Goal: Task Accomplishment & Management: Use online tool/utility

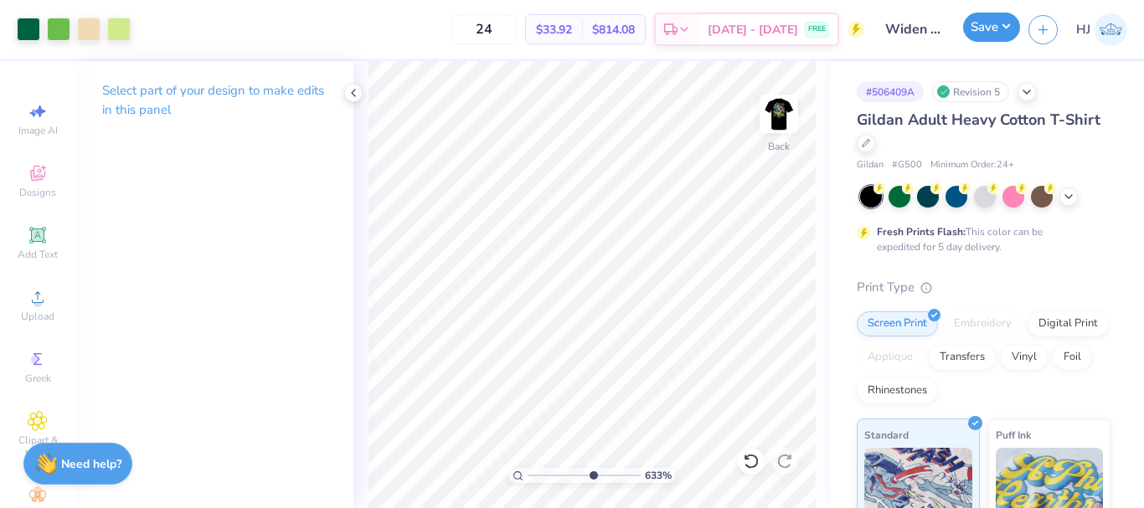
click at [999, 26] on button "Save" at bounding box center [991, 27] width 57 height 29
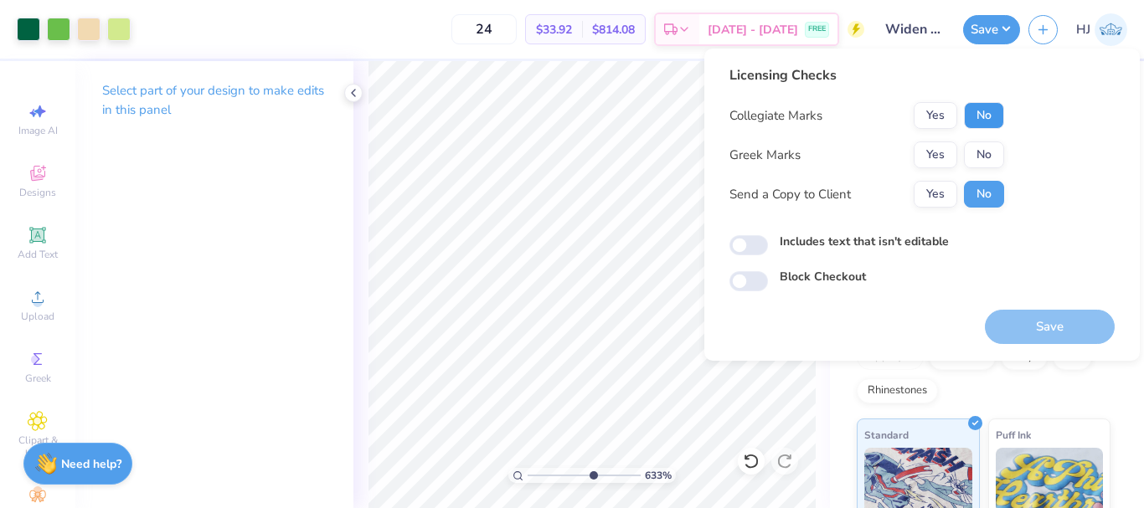
click at [986, 114] on button "No" at bounding box center [984, 115] width 40 height 27
click at [986, 151] on button "No" at bounding box center [984, 155] width 40 height 27
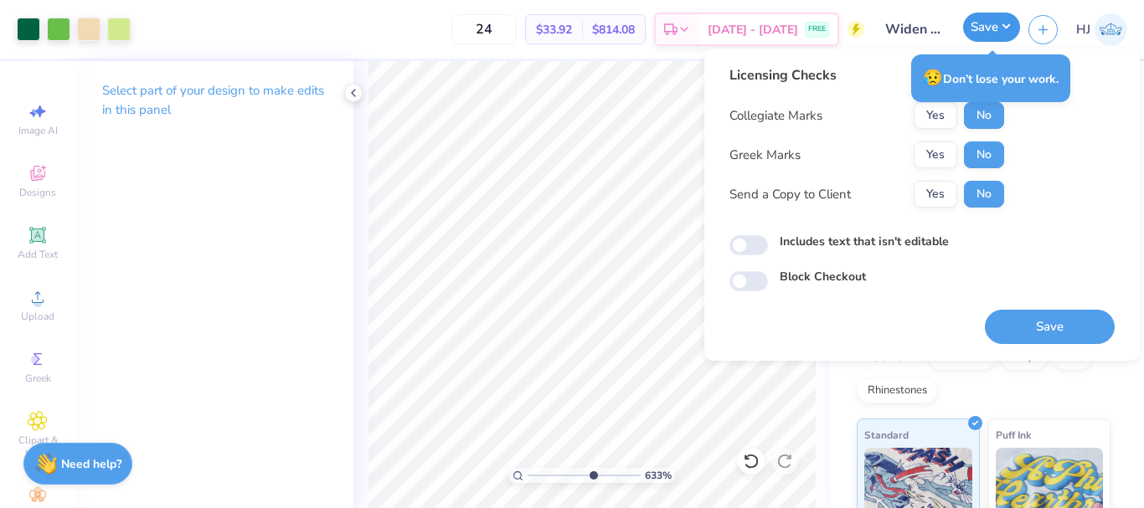
click at [1013, 34] on button "Save" at bounding box center [991, 27] width 57 height 29
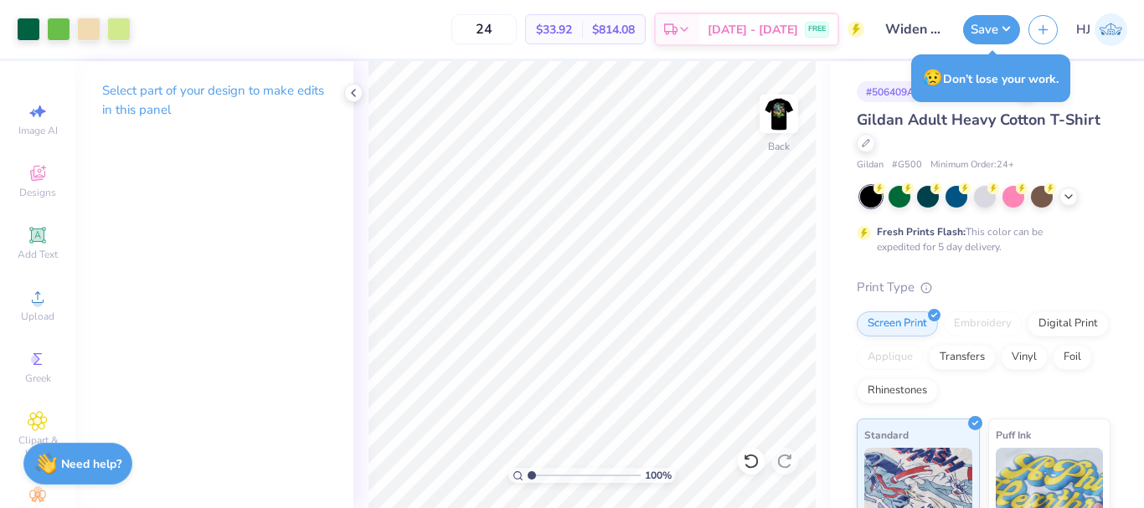
drag, startPoint x: 589, startPoint y: 475, endPoint x: 488, endPoint y: 479, distance: 100.6
click at [528, 479] on input "range" at bounding box center [584, 475] width 113 height 15
click at [780, 112] on img at bounding box center [778, 113] width 67 height 67
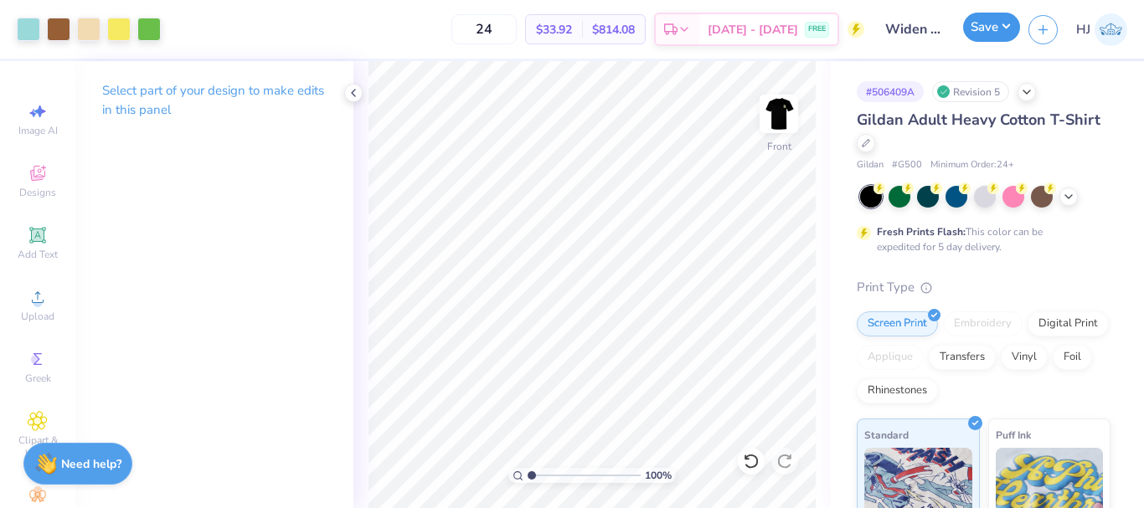
click at [1000, 19] on button "Save" at bounding box center [991, 27] width 57 height 29
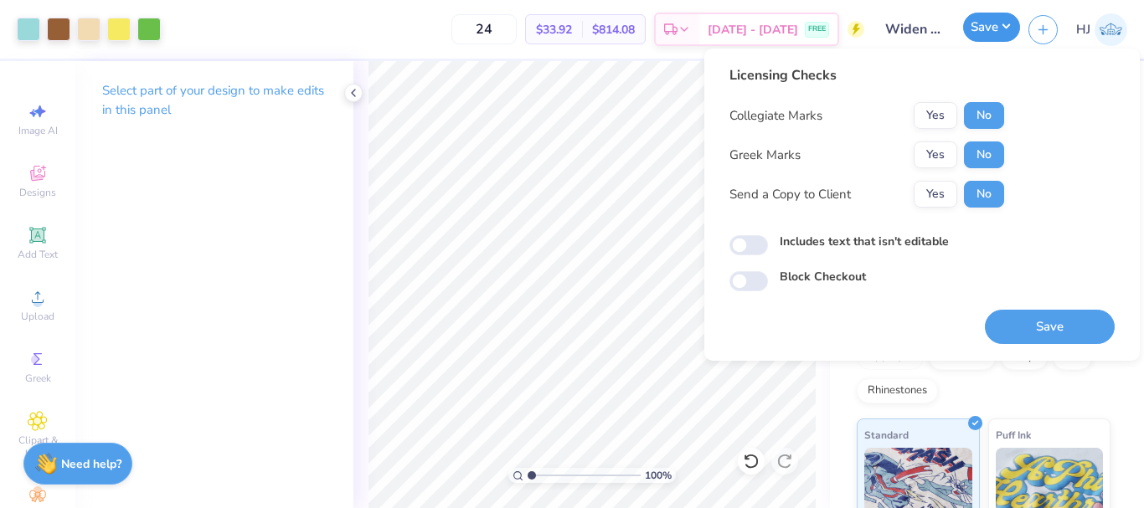
click at [1003, 22] on button "Save" at bounding box center [991, 27] width 57 height 29
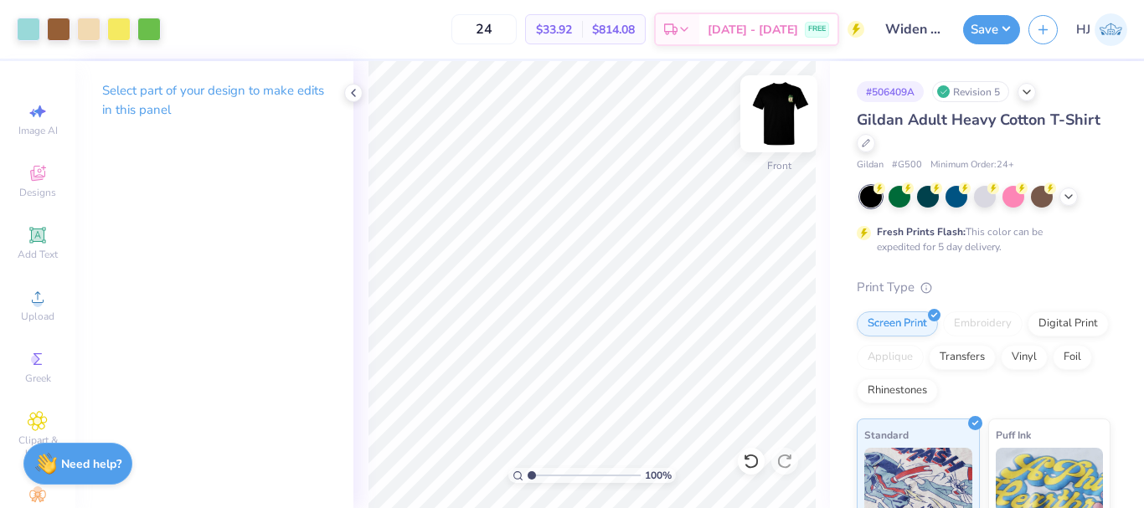
click at [780, 120] on img at bounding box center [778, 113] width 67 height 67
click at [776, 114] on img at bounding box center [779, 114] width 34 height 34
drag, startPoint x: 577, startPoint y: 478, endPoint x: 514, endPoint y: 469, distance: 63.5
click at [528, 472] on input "range" at bounding box center [584, 475] width 113 height 15
click at [782, 113] on img at bounding box center [778, 113] width 67 height 67
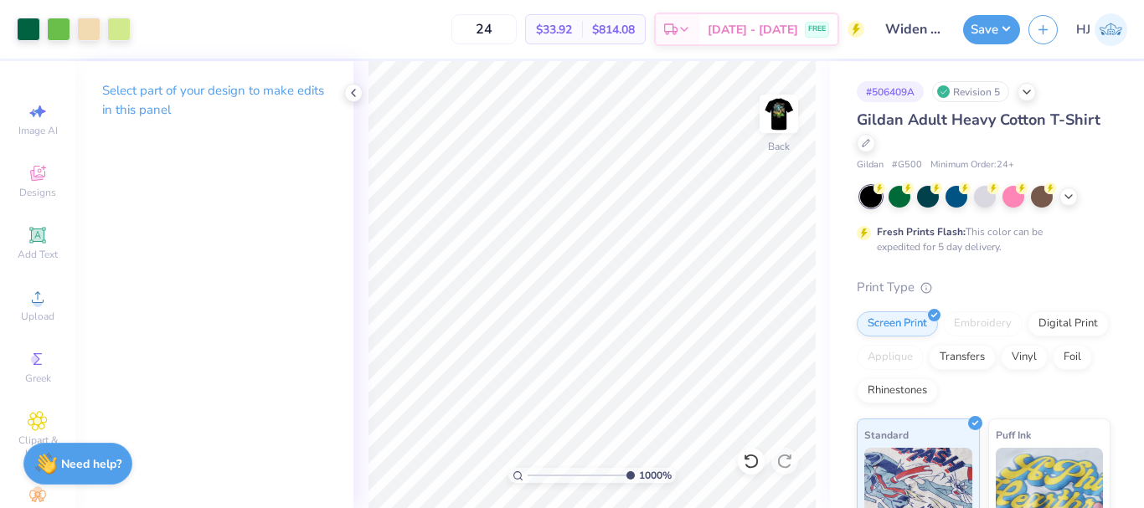
drag, startPoint x: 533, startPoint y: 478, endPoint x: 719, endPoint y: 460, distance: 187.7
type input "10"
click at [635, 468] on input "range" at bounding box center [581, 475] width 107 height 15
click at [1009, 25] on button "Save" at bounding box center [991, 27] width 57 height 29
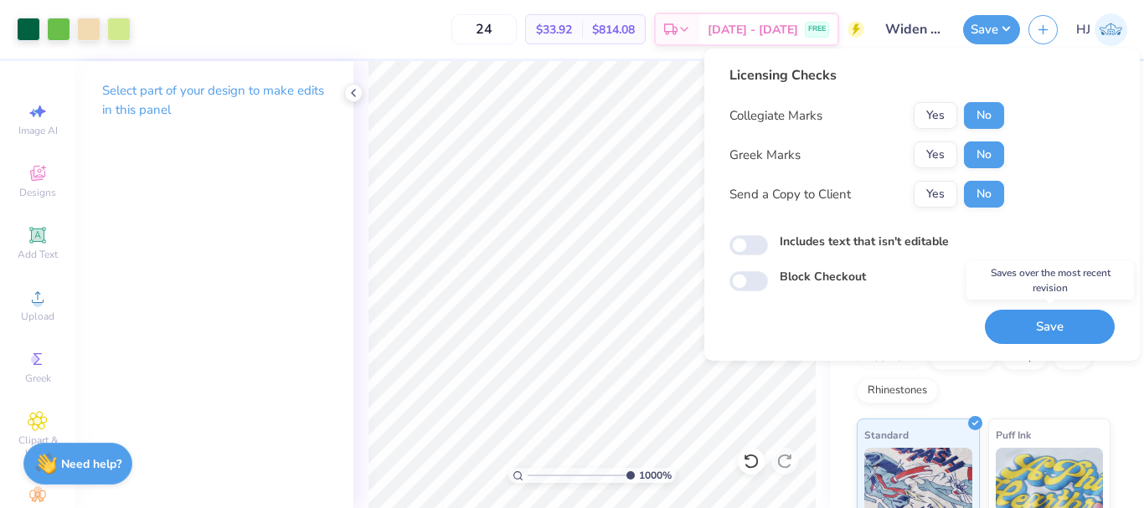
click at [1035, 327] on button "Save" at bounding box center [1050, 327] width 130 height 34
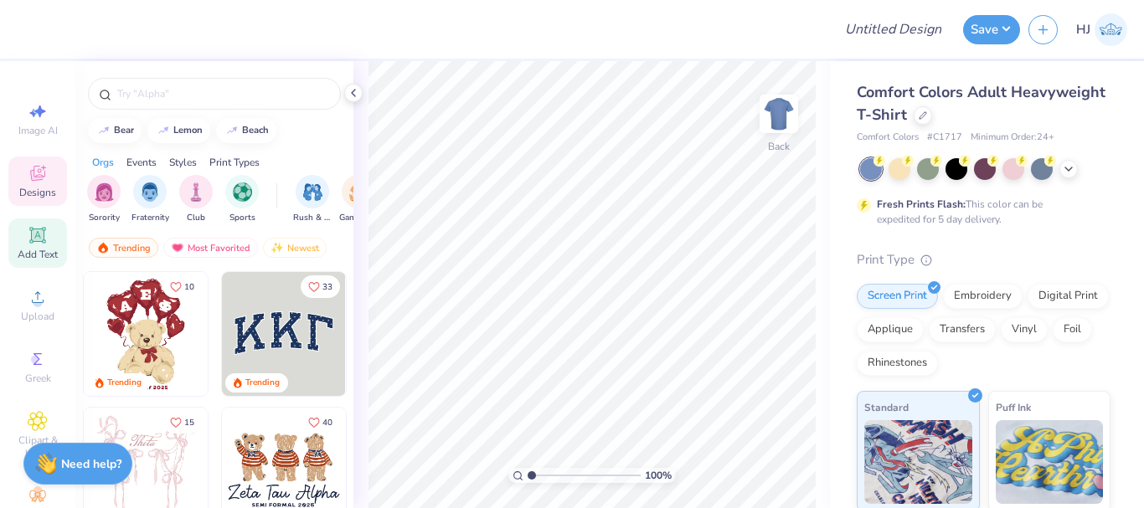
click at [33, 245] on icon at bounding box center [38, 235] width 20 height 20
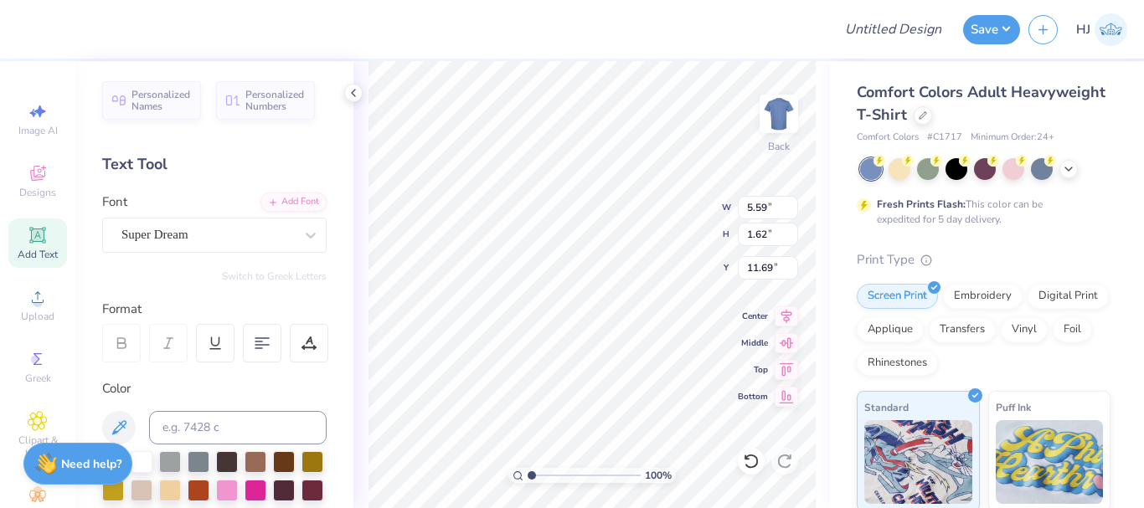
scroll to position [14, 3]
type textarea "A"
type textarea "Delta"
